Goal: Information Seeking & Learning: Find specific fact

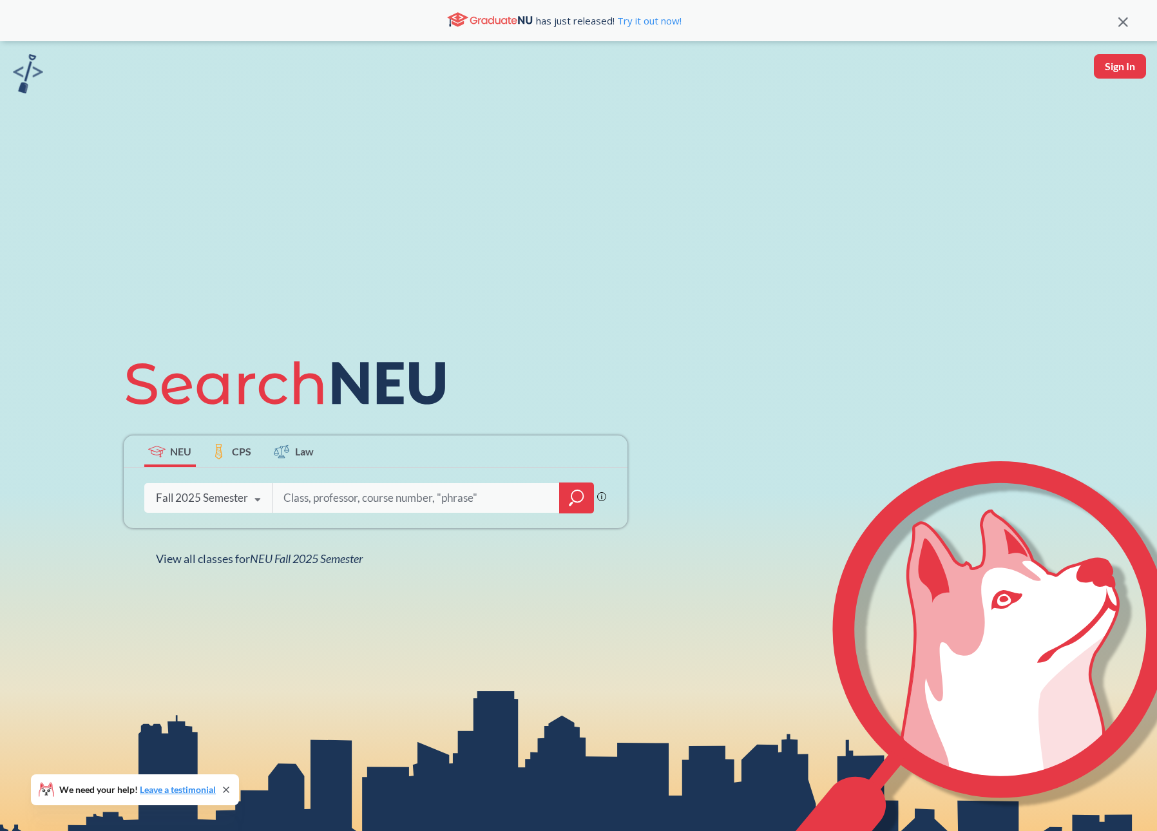
click at [336, 495] on input "search" at bounding box center [416, 498] width 268 height 27
type input "m"
type input "2"
type input "profit"
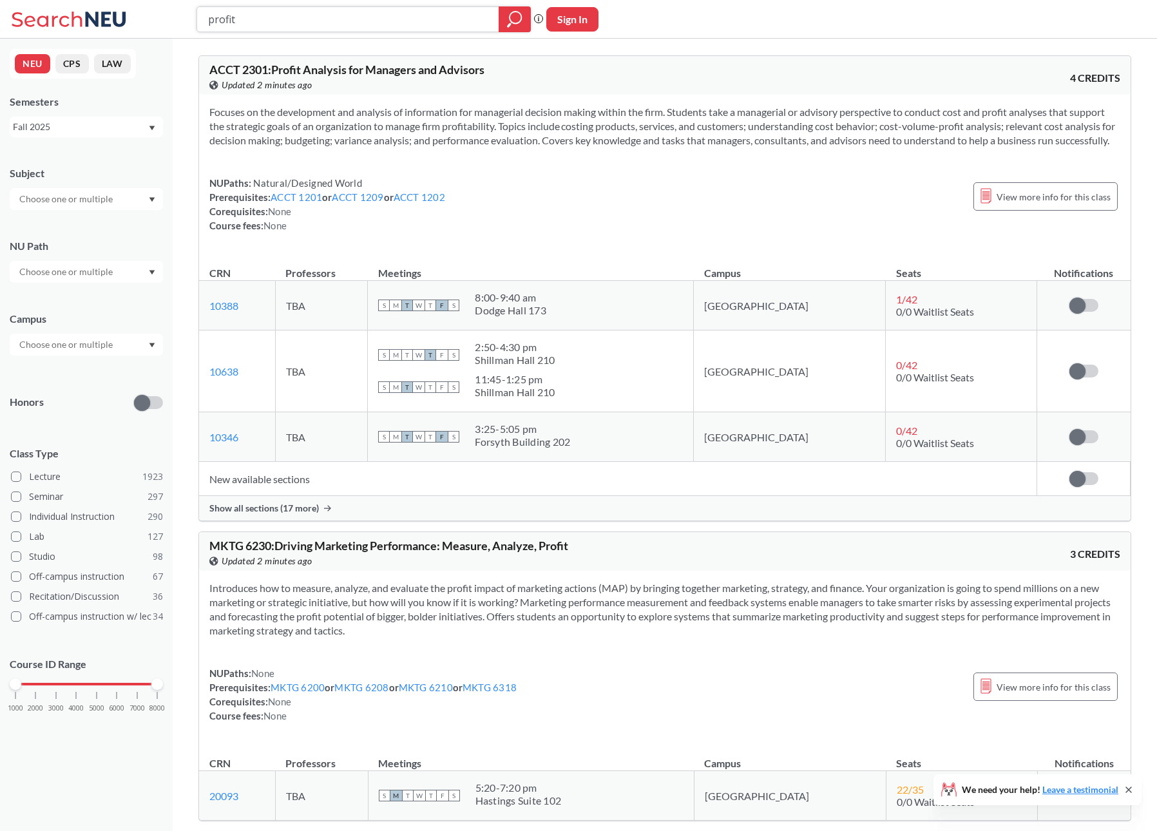
drag, startPoint x: 339, startPoint y: 28, endPoint x: 46, endPoint y: -37, distance: 300.3
click at [46, 0] on html "profit Phrase search guarantees the exact search appears in the results. Ex. If…" at bounding box center [578, 415] width 1157 height 831
type input "accountig"
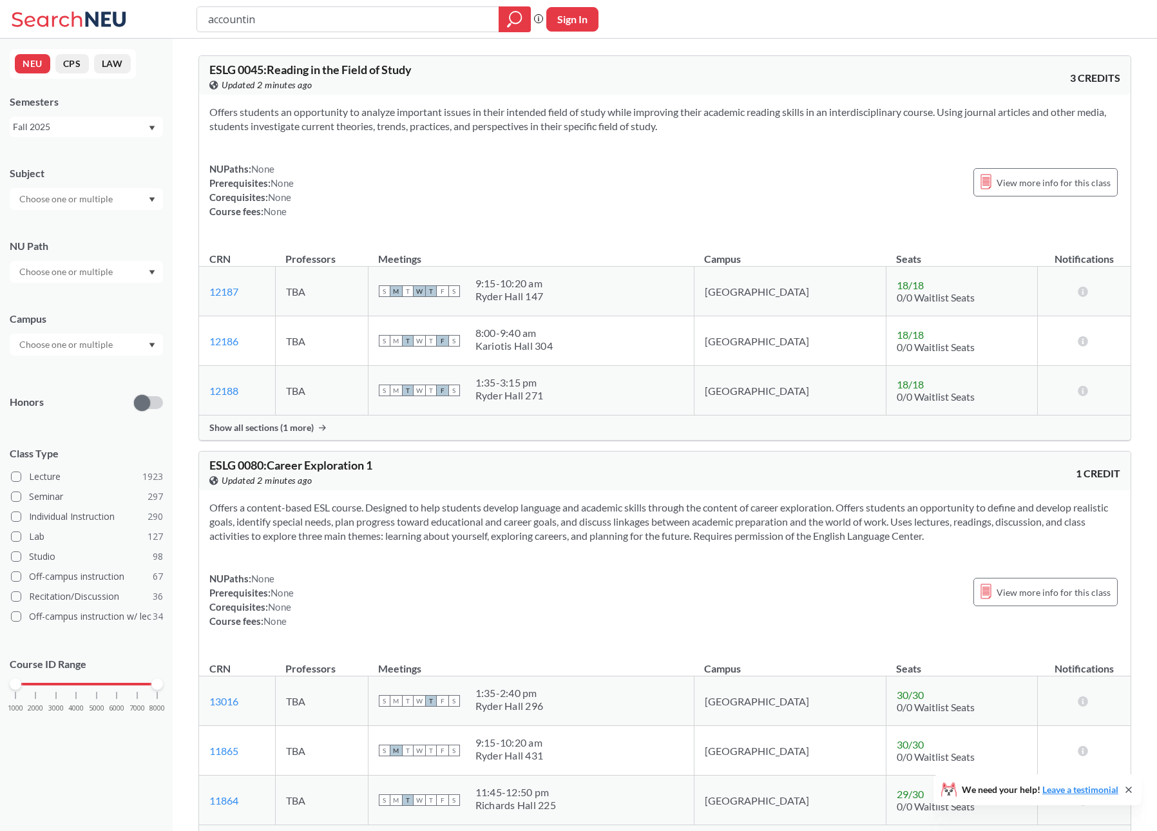
type input "accounting"
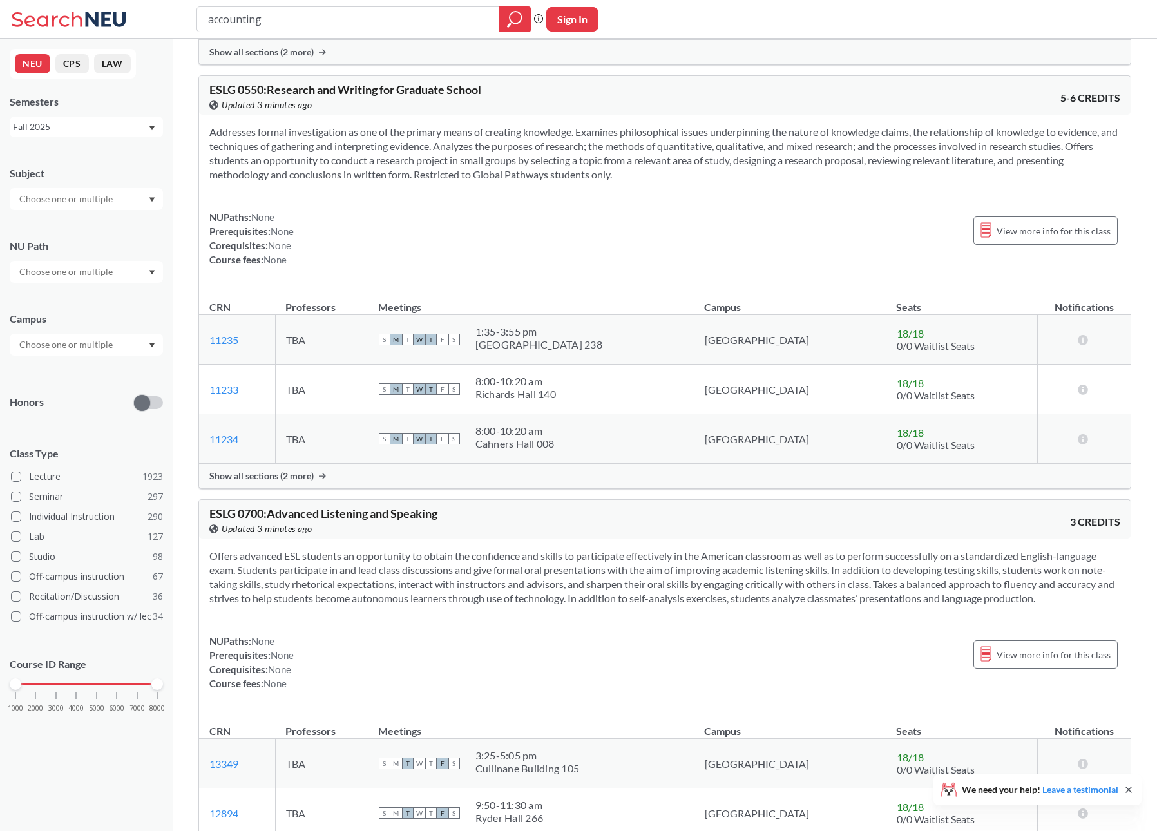
scroll to position [7452, 0]
